Goal: Task Accomplishment & Management: Use online tool/utility

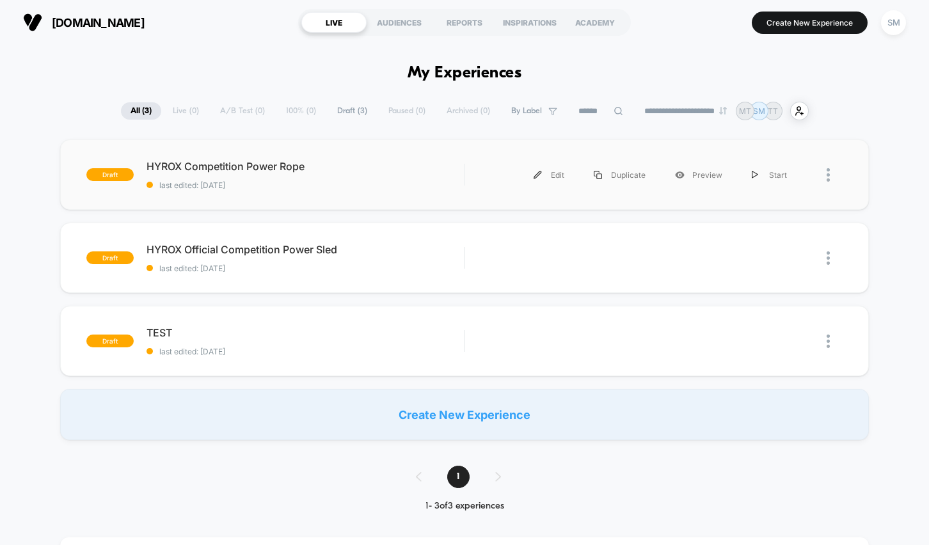
click at [372, 197] on div "draft HYROX Competition Power Rope last edited: 8/9/2025 Edit Duplicate Preview…" at bounding box center [464, 174] width 808 height 70
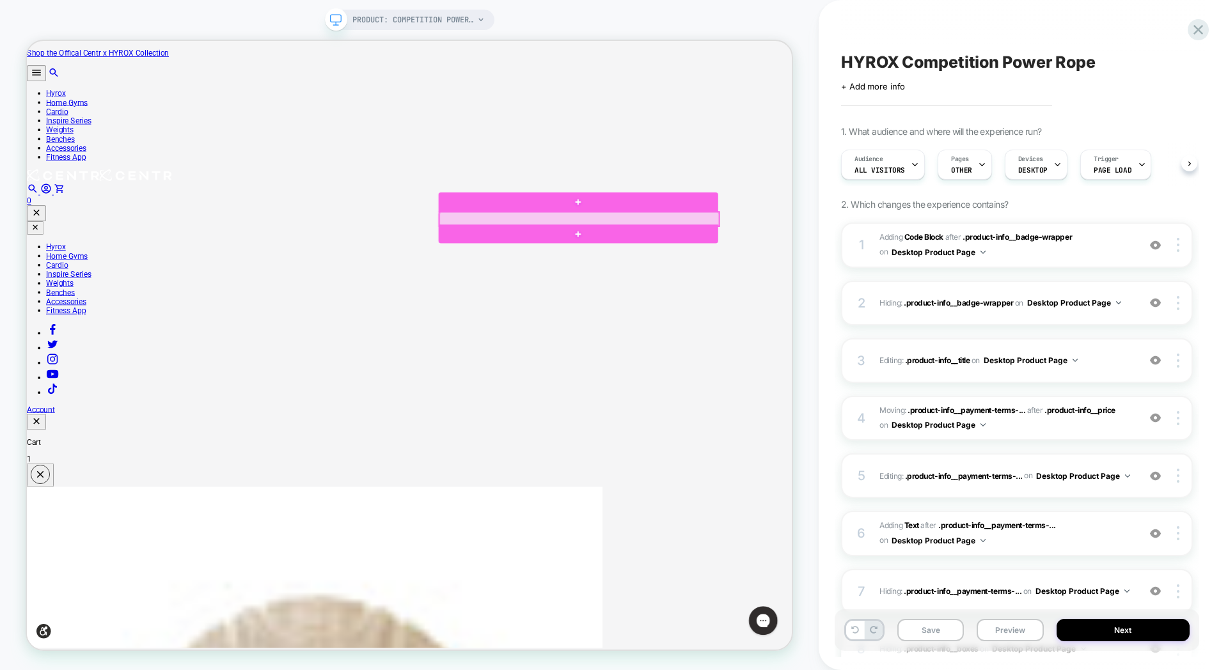
click at [697, 272] on div at bounding box center [763, 278] width 373 height 19
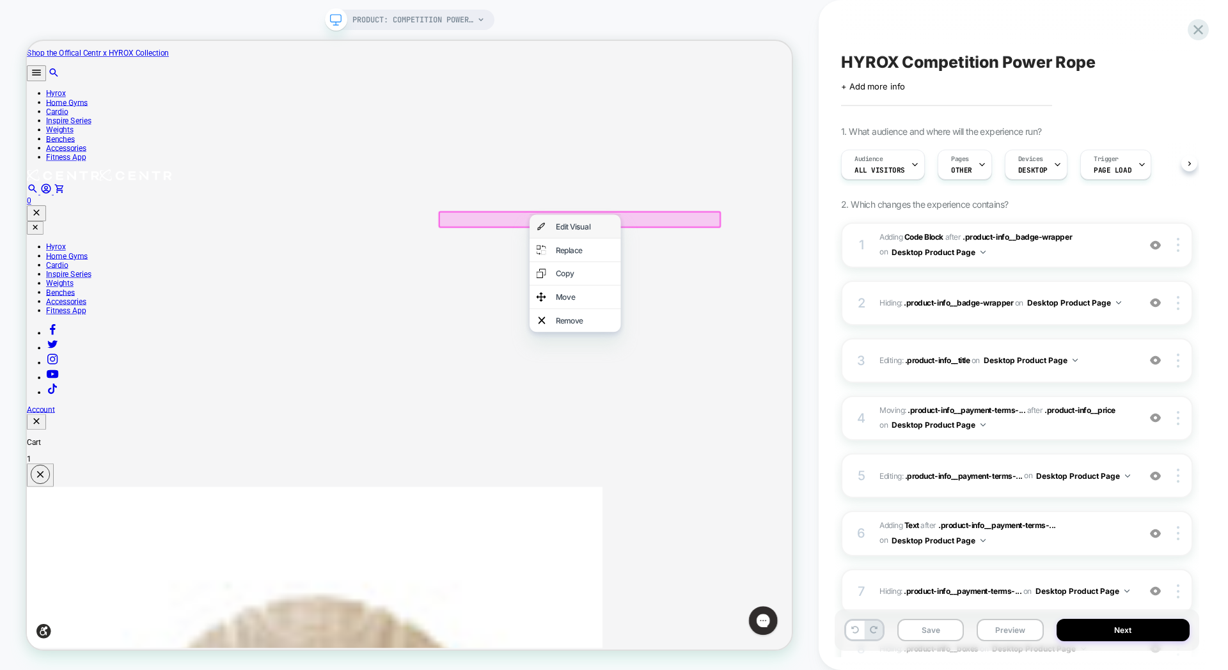
click at [748, 295] on div "Edit Visual" at bounding box center [771, 288] width 78 height 13
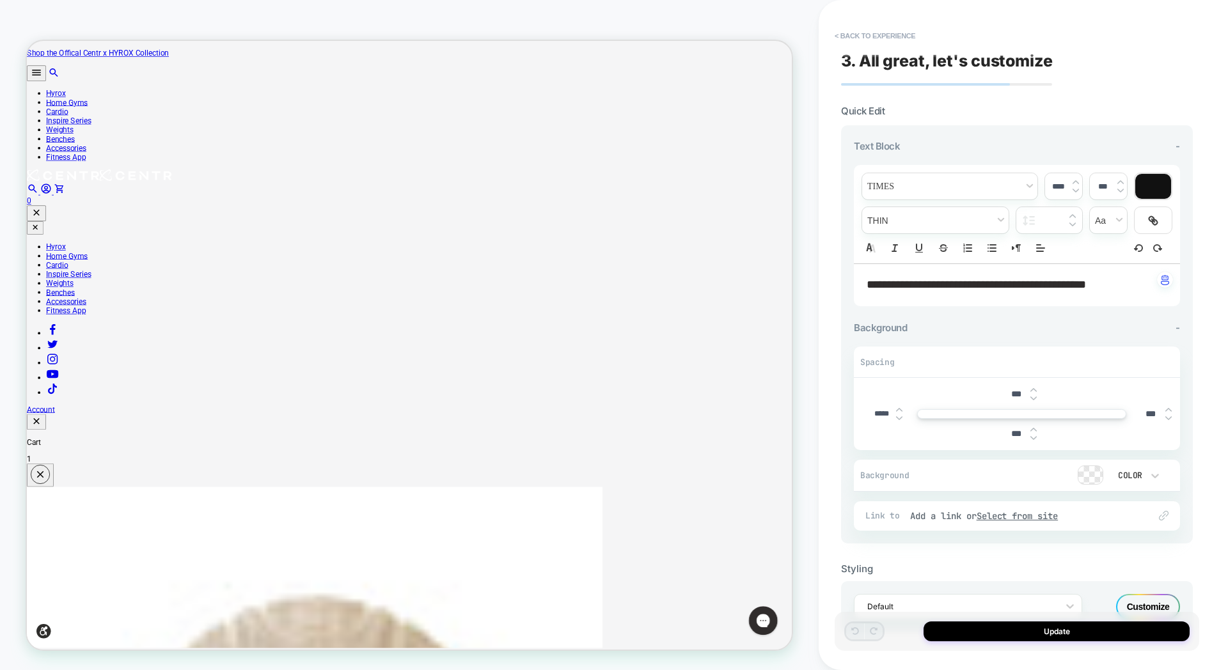
scroll to position [0, 1]
click at [847, 32] on button "< Back to experience" at bounding box center [874, 36] width 93 height 20
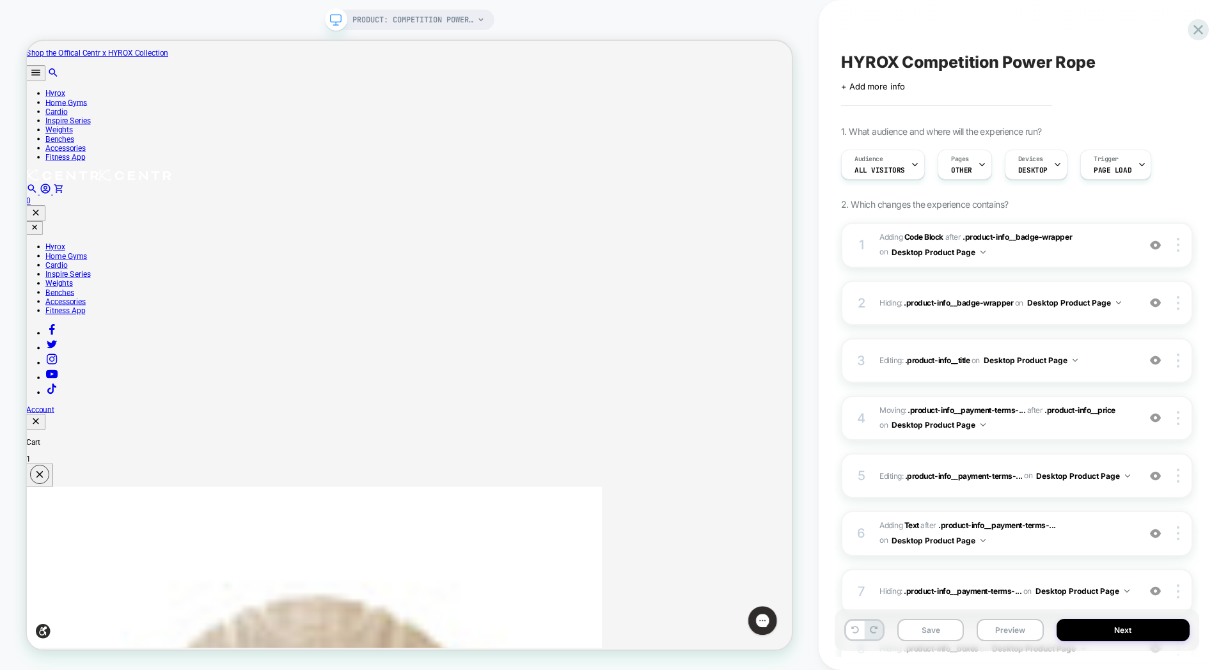
click at [805, 357] on div "PRODUCT: Competition Power Rope [centr x hyrox] PRODUCT: Competition Power Rope…" at bounding box center [409, 335] width 819 height 645
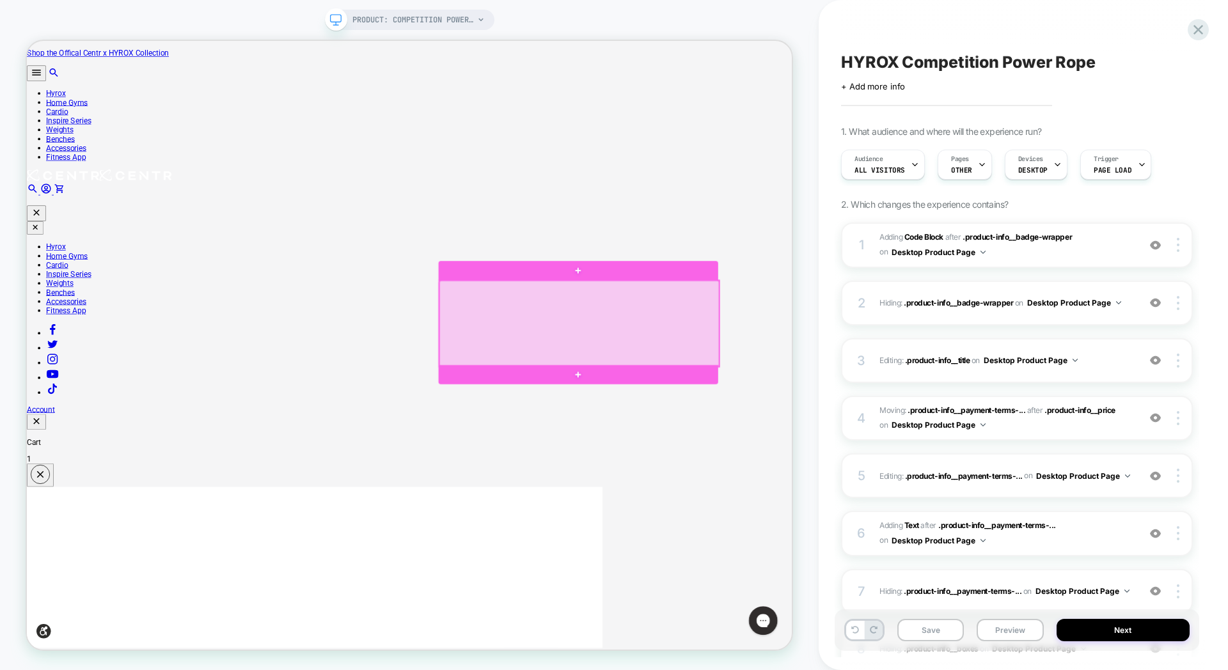
click at [637, 386] on div at bounding box center [763, 418] width 373 height 114
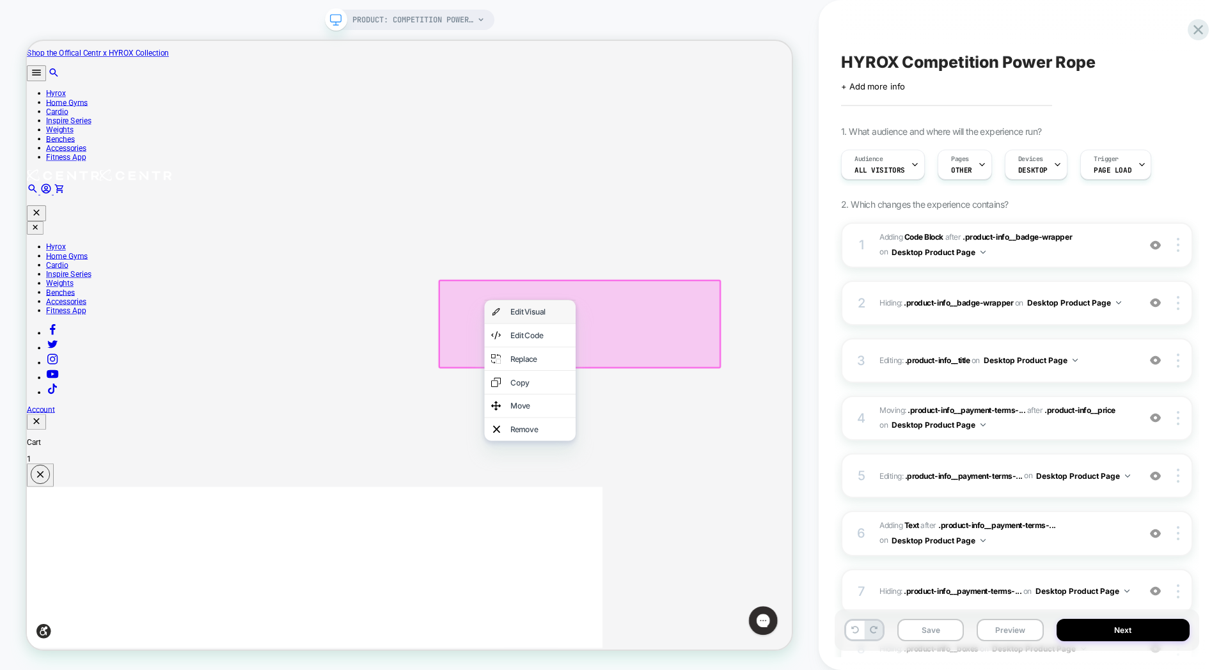
click at [727, 416] on div "Edit Visual" at bounding box center [698, 402] width 122 height 31
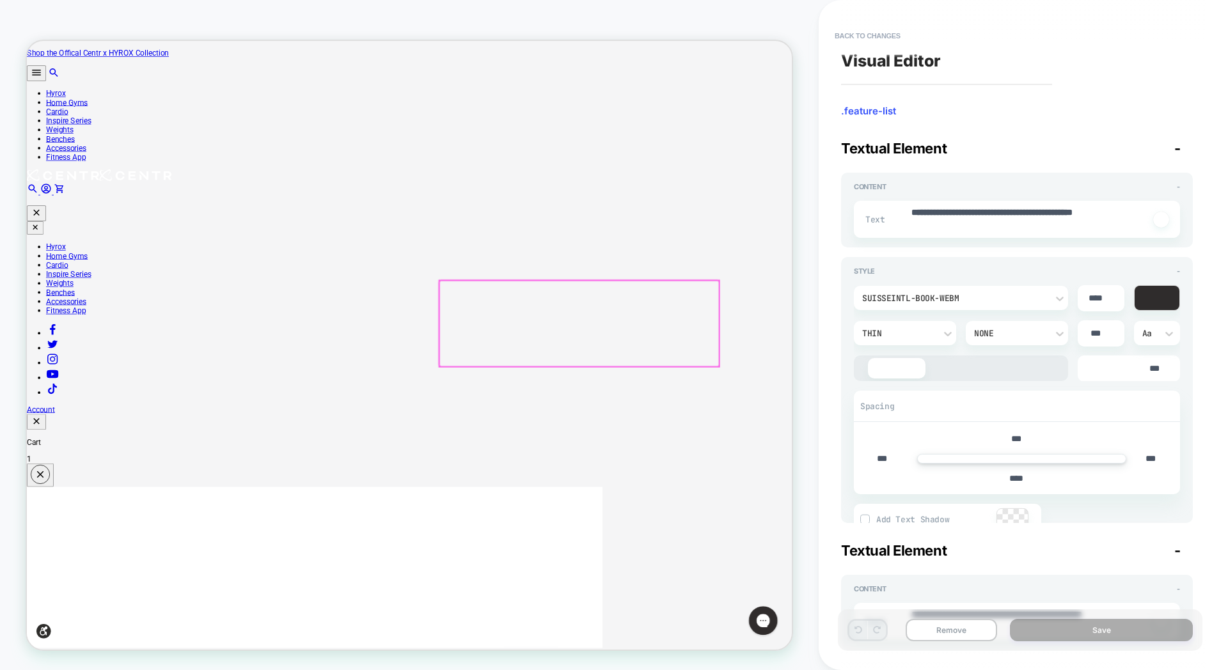
type textarea "*"
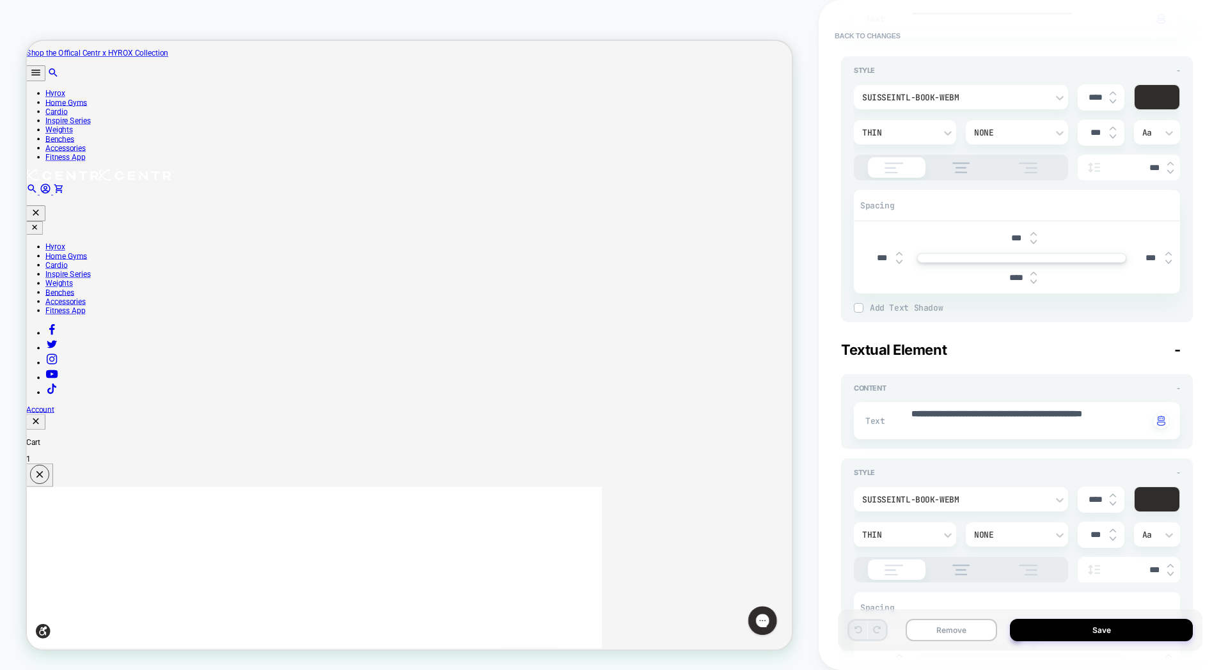
scroll to position [2, 0]
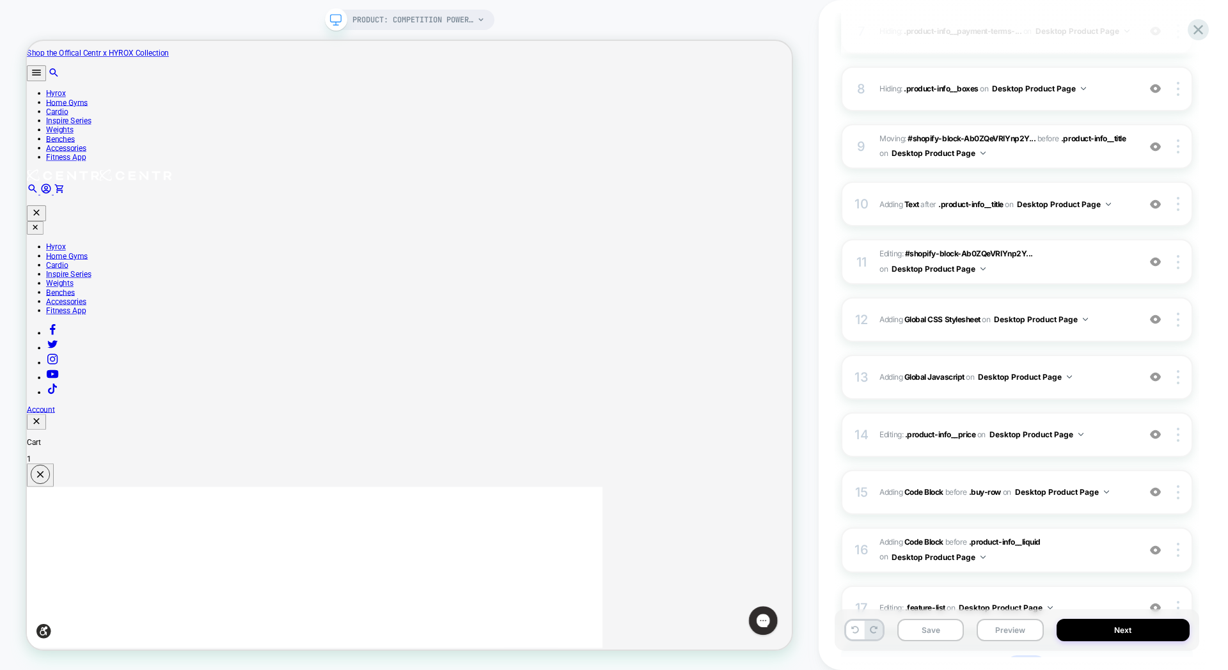
scroll to position [562, 0]
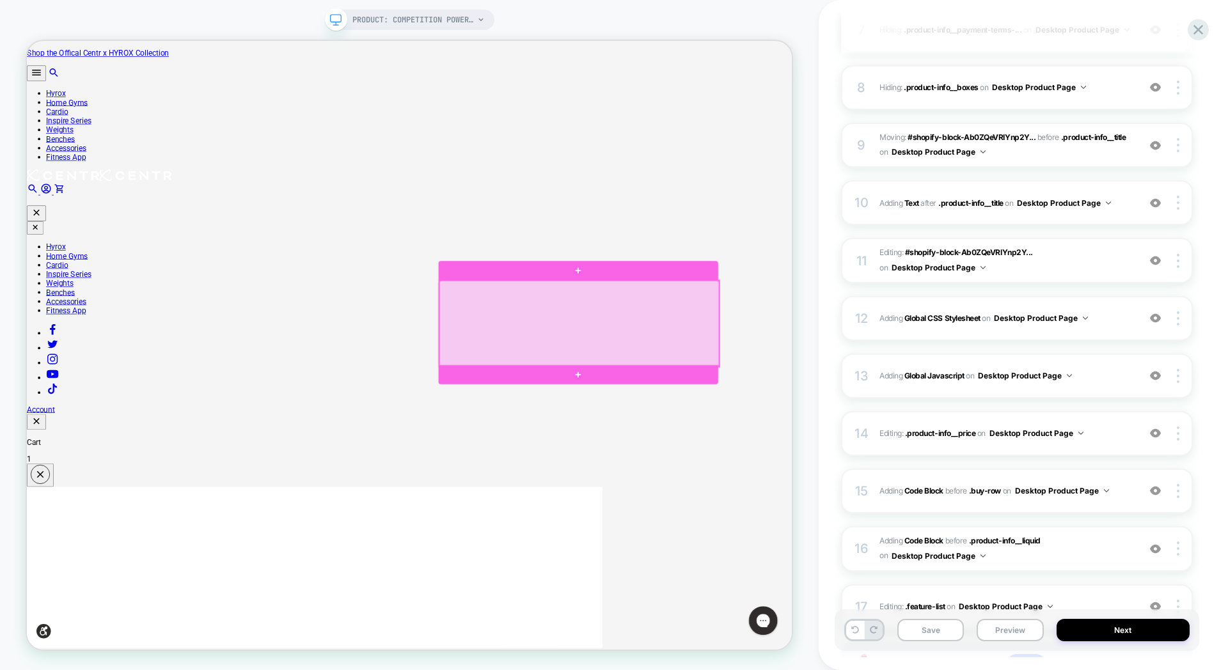
click at [880, 370] on div at bounding box center [763, 418] width 373 height 114
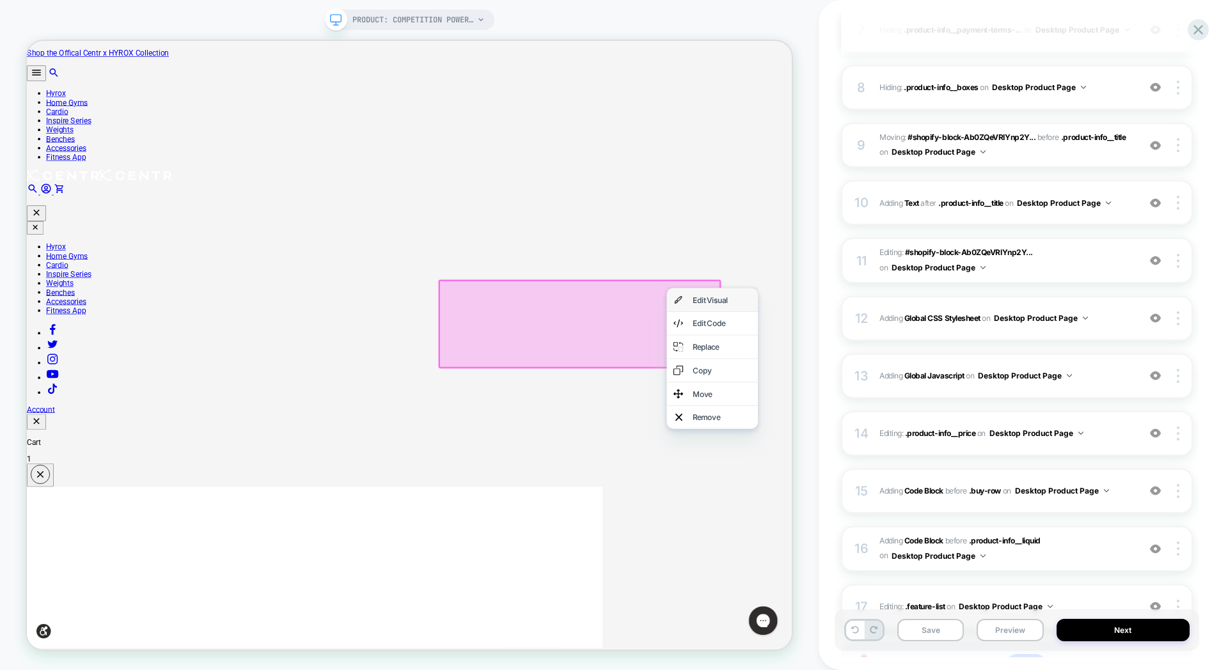
click at [955, 393] on div "Edit Visual" at bounding box center [954, 386] width 78 height 13
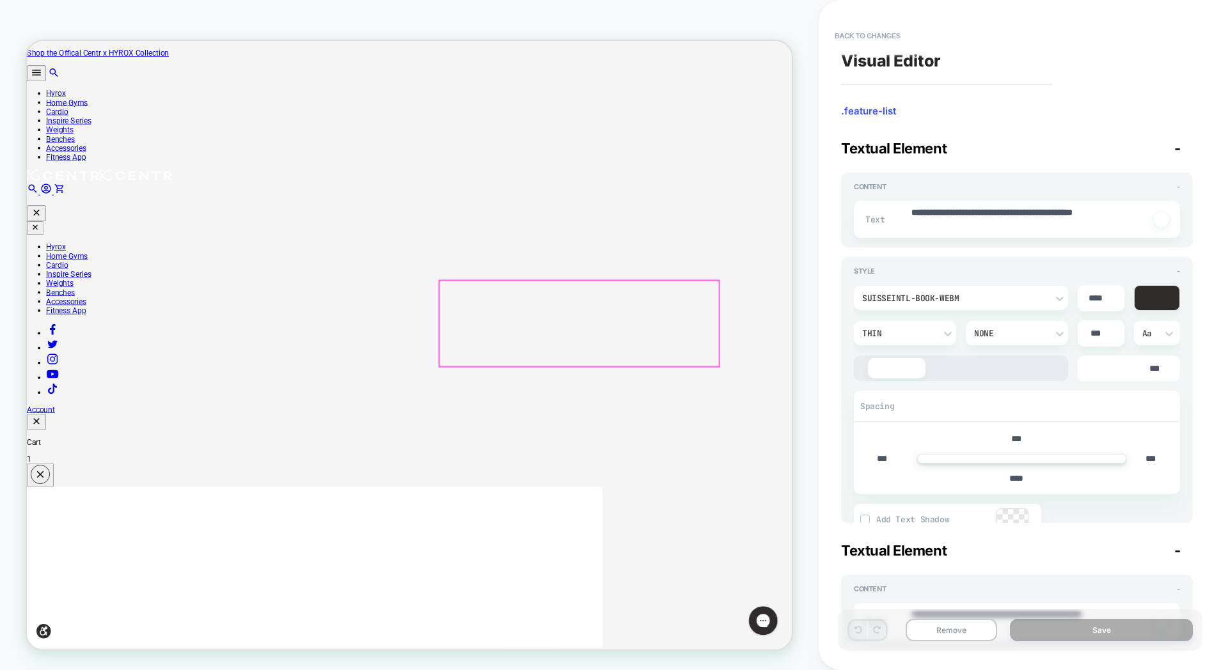
type textarea "*"
